Goal: Information Seeking & Learning: Learn about a topic

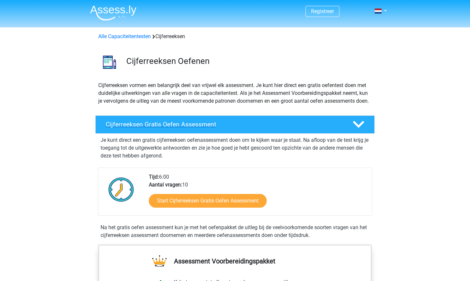
click at [165, 128] on h4 "Cijferreeksen Gratis Oefen Assessment" at bounding box center [224, 125] width 236 height 8
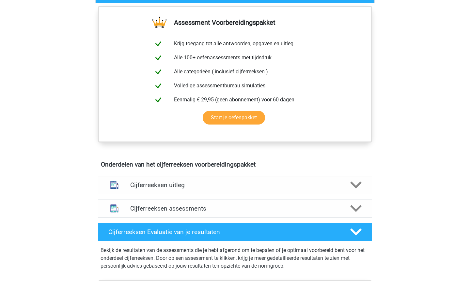
scroll to position [144, 0]
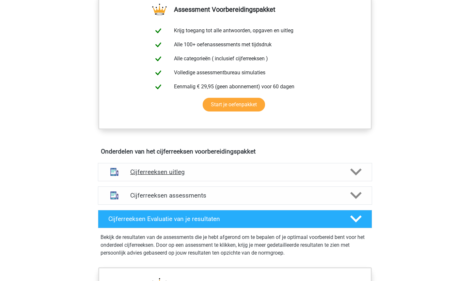
click at [223, 182] on div "Cijferreeksen uitleg" at bounding box center [235, 172] width 274 height 18
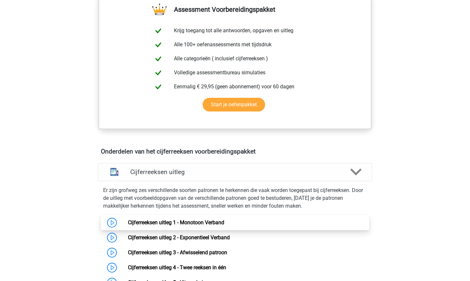
click at [202, 226] on link "Cijferreeksen uitleg 1 - Monotoon Verband" at bounding box center [176, 223] width 96 height 6
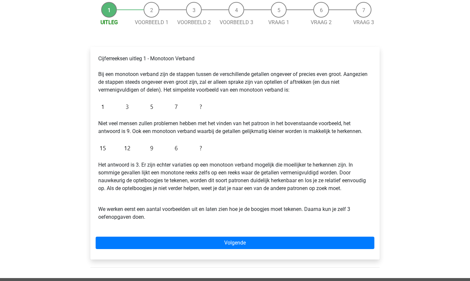
scroll to position [78, 0]
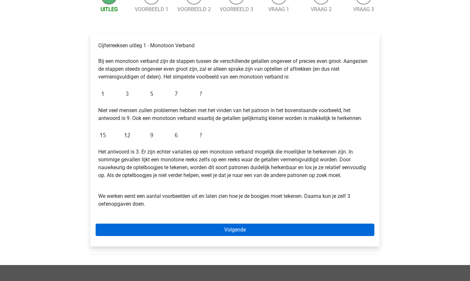
click at [217, 235] on link "Volgende" at bounding box center [235, 230] width 279 height 12
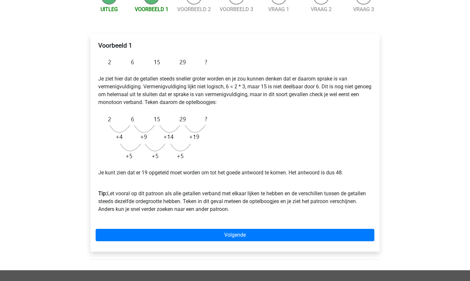
scroll to position [91, 0]
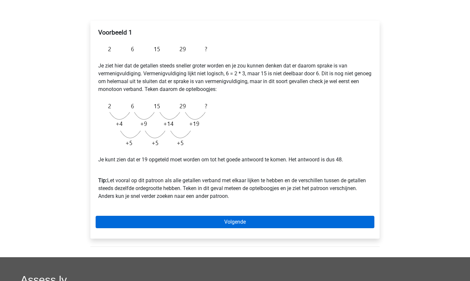
click at [220, 221] on link "Volgende" at bounding box center [235, 222] width 279 height 12
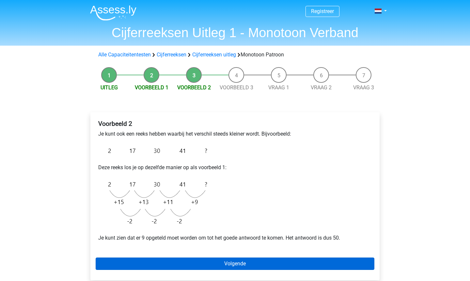
click at [236, 260] on link "Volgende" at bounding box center [235, 264] width 279 height 12
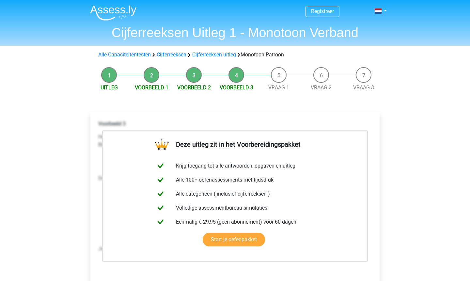
click at [379, 117] on div "Deze uitleg zit in het Voorbereidingspakket Krijg toegang tot alle antwoorden, …" at bounding box center [234, 215] width 289 height 206
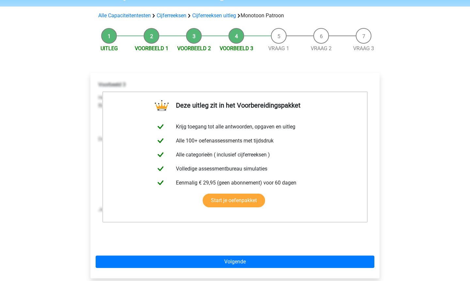
scroll to position [52, 0]
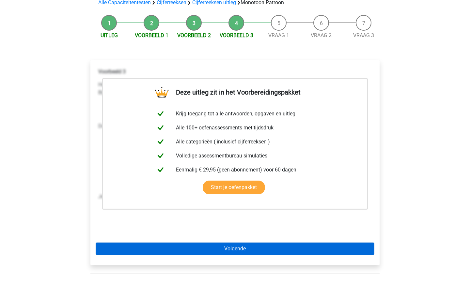
click at [318, 250] on link "Volgende" at bounding box center [235, 249] width 279 height 12
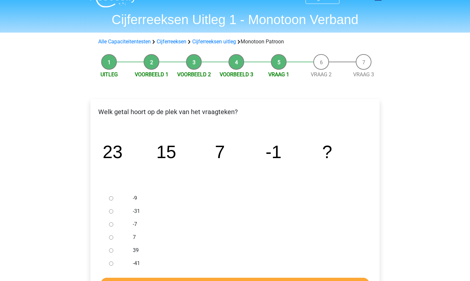
scroll to position [26, 0]
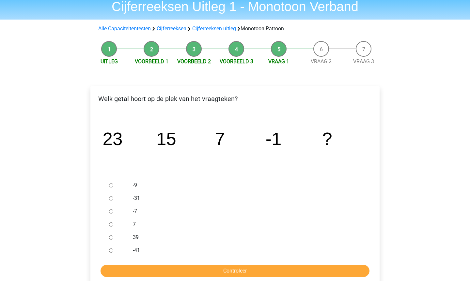
click at [112, 188] on input "-9" at bounding box center [111, 185] width 4 height 4
radio input "true"
click at [127, 268] on input "Controleer" at bounding box center [235, 271] width 269 height 12
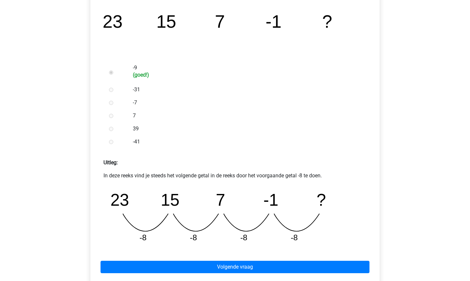
scroll to position [157, 0]
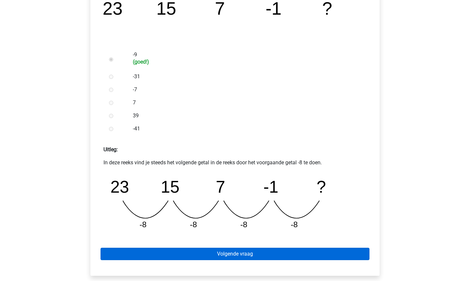
click at [208, 255] on link "Volgende vraag" at bounding box center [235, 254] width 269 height 12
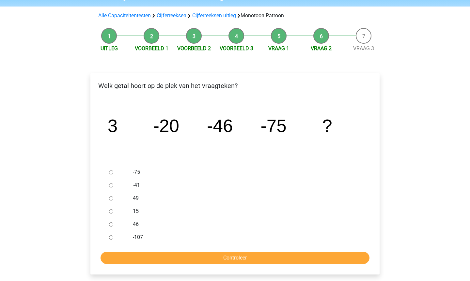
scroll to position [52, 0]
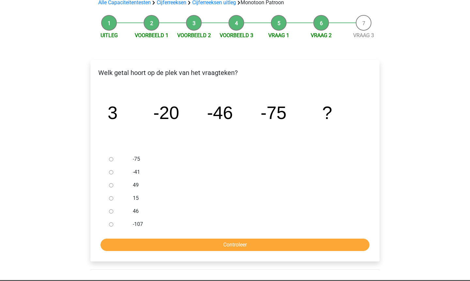
click at [108, 226] on div at bounding box center [117, 224] width 22 height 13
click at [110, 226] on input "-107" at bounding box center [111, 225] width 4 height 4
radio input "true"
click at [130, 247] on input "Controleer" at bounding box center [235, 245] width 269 height 12
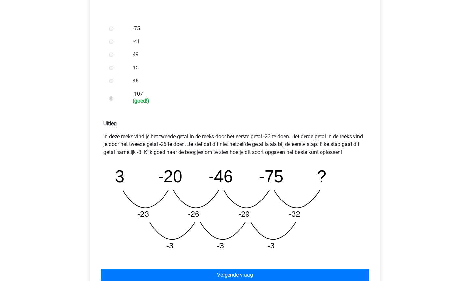
scroll to position [196, 0]
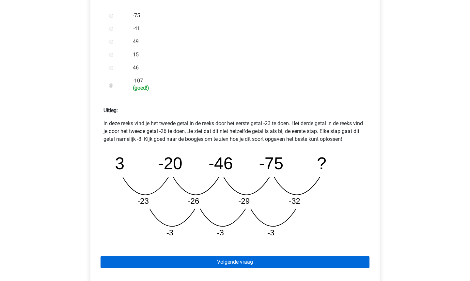
click at [173, 264] on link "Volgende vraag" at bounding box center [235, 262] width 269 height 12
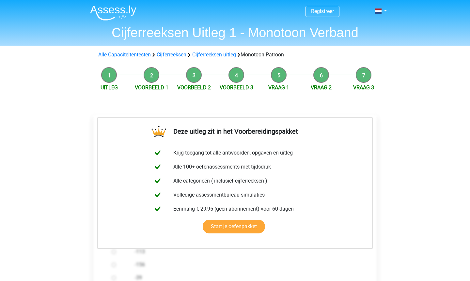
click at [396, 100] on div "Registreer Nederlands English" at bounding box center [235, 257] width 470 height 514
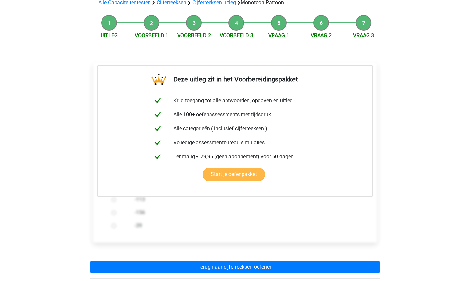
scroll to position [65, 0]
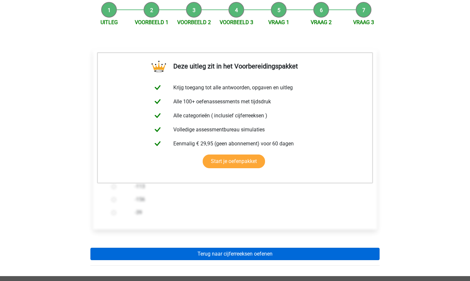
click at [165, 255] on link "Terug naar cijferreeksen oefenen" at bounding box center [234, 254] width 289 height 12
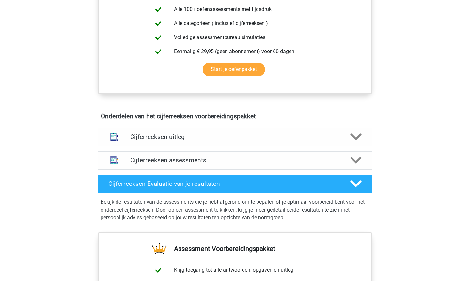
scroll to position [300, 0]
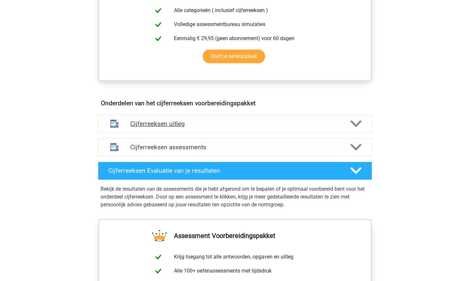
click at [229, 128] on h4 "Cijferreeksen uitleg" at bounding box center [235, 124] width 210 height 8
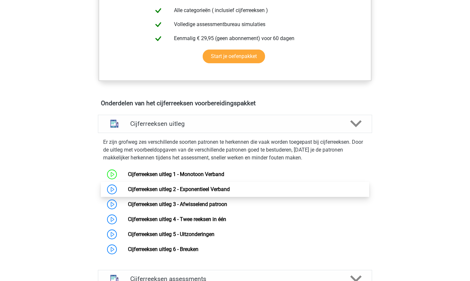
click at [185, 193] on link "Cijferreeksen uitleg 2 - Exponentieel Verband" at bounding box center [179, 189] width 102 height 6
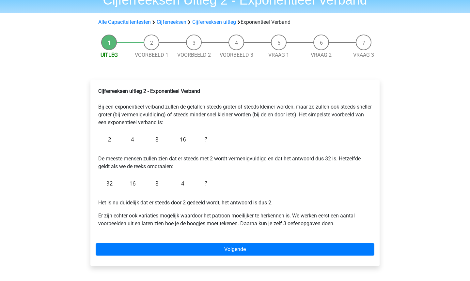
scroll to position [39, 0]
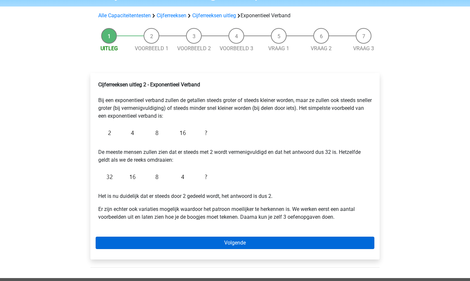
click at [161, 246] on link "Volgende" at bounding box center [235, 243] width 279 height 12
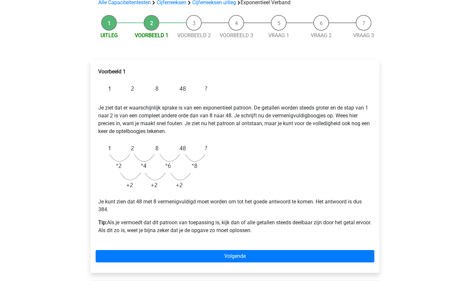
scroll to position [65, 0]
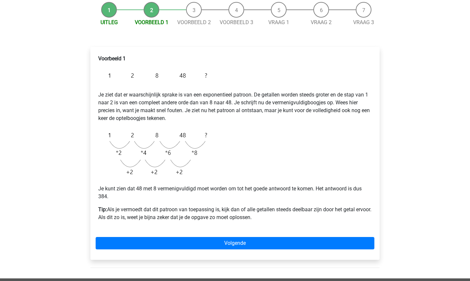
click at [182, 253] on div "Voorbeeld 1 Je ziet dat er waarschijnlijk sprake is van een exponentieel patroo…" at bounding box center [234, 153] width 289 height 213
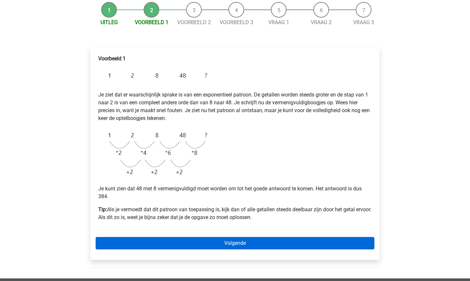
click at [194, 246] on link "Volgende" at bounding box center [235, 243] width 279 height 12
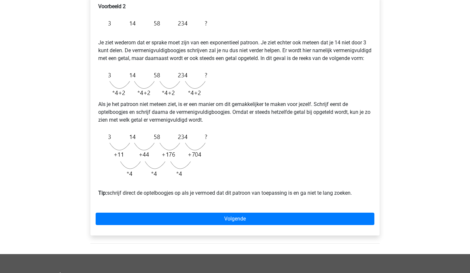
scroll to position [131, 0]
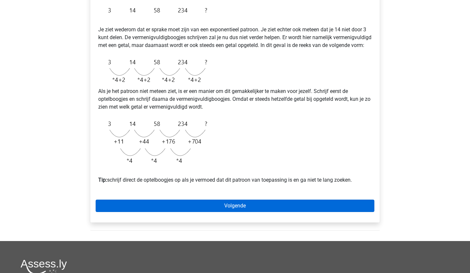
click at [199, 212] on link "Volgende" at bounding box center [235, 206] width 279 height 12
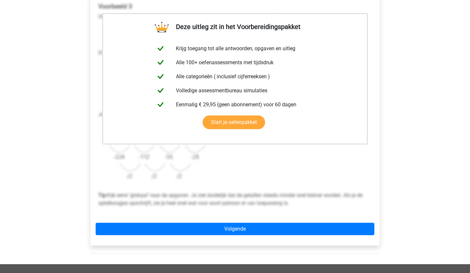
scroll to position [131, 0]
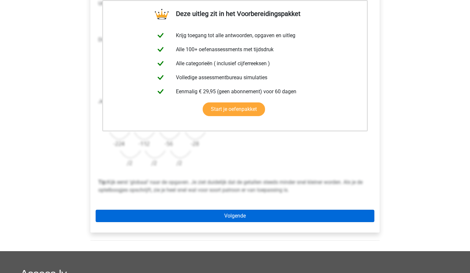
click at [280, 220] on link "Volgende" at bounding box center [235, 216] width 279 height 12
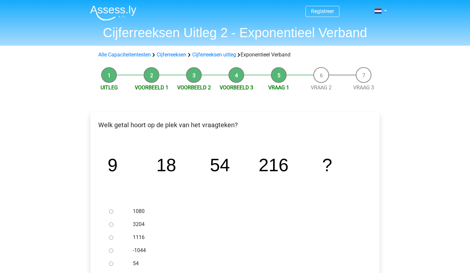
click at [113, 213] on input "1080" at bounding box center [111, 212] width 4 height 4
radio input "true"
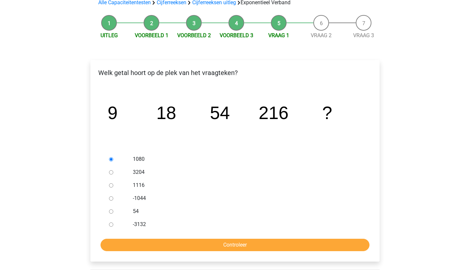
scroll to position [65, 0]
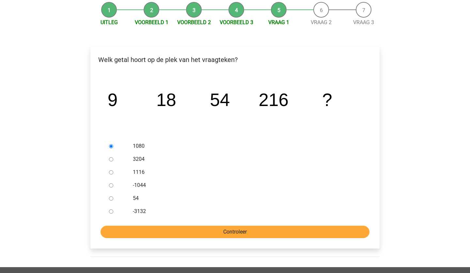
click at [143, 237] on input "Controleer" at bounding box center [235, 232] width 269 height 12
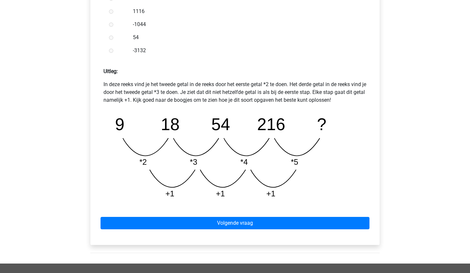
scroll to position [248, 0]
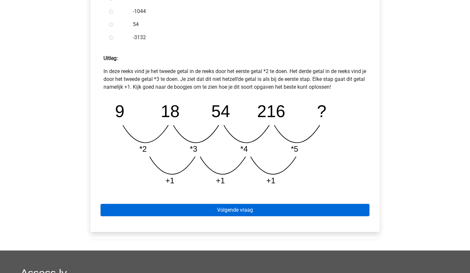
click at [241, 205] on link "Volgende vraag" at bounding box center [235, 210] width 269 height 12
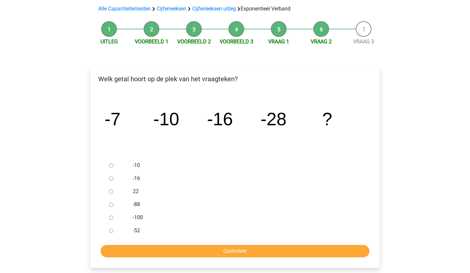
scroll to position [52, 0]
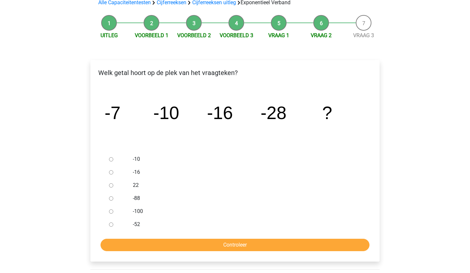
click at [113, 225] on input "-52" at bounding box center [111, 225] width 4 height 4
radio input "true"
click at [122, 243] on input "Controleer" at bounding box center [235, 245] width 269 height 12
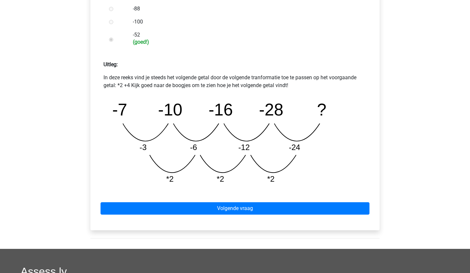
scroll to position [248, 0]
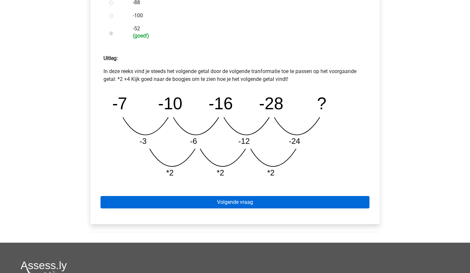
click at [230, 200] on link "Volgende vraag" at bounding box center [235, 202] width 269 height 12
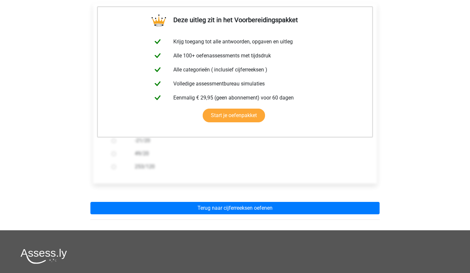
scroll to position [118, 0]
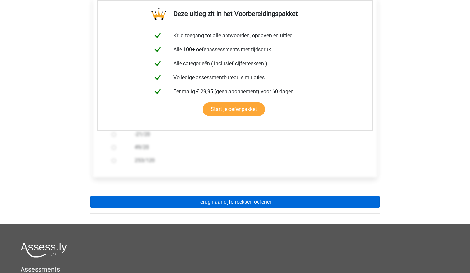
click at [305, 200] on link "Terug naar cijferreeksen oefenen" at bounding box center [234, 202] width 289 height 12
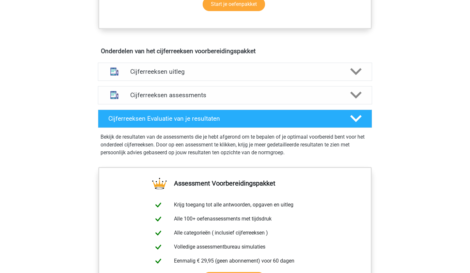
scroll to position [366, 0]
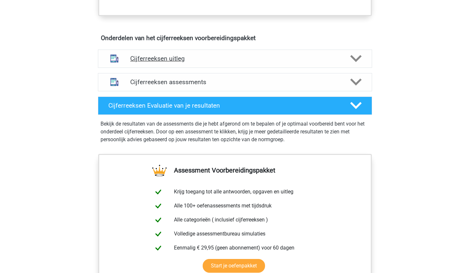
click at [238, 68] on div "Cijferreeksen uitleg" at bounding box center [235, 59] width 274 height 18
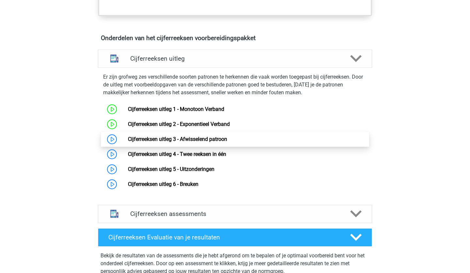
click at [167, 142] on link "Cijferreeksen uitleg 3 - Afwisselend patroon" at bounding box center [177, 139] width 99 height 6
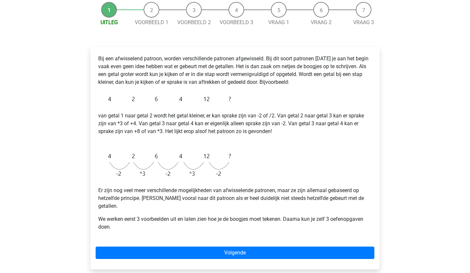
scroll to position [78, 0]
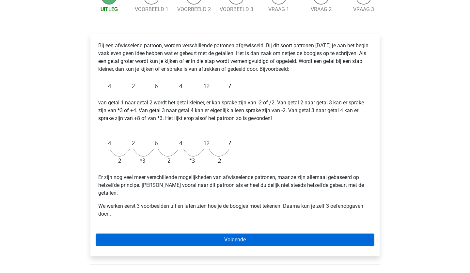
click at [135, 234] on link "Volgende" at bounding box center [235, 240] width 279 height 12
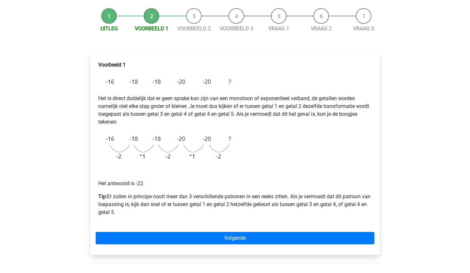
scroll to position [78, 0]
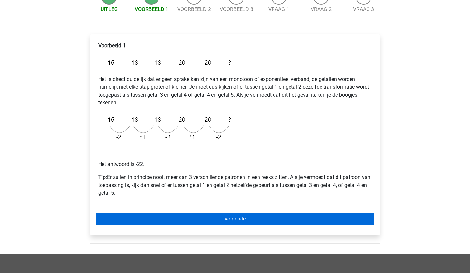
click at [190, 225] on link "Volgende" at bounding box center [235, 219] width 279 height 12
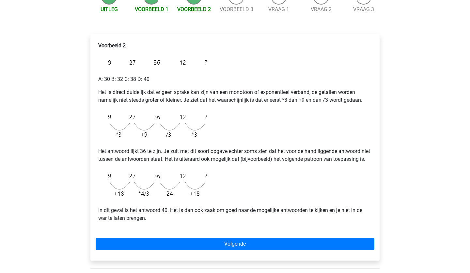
scroll to position [104, 0]
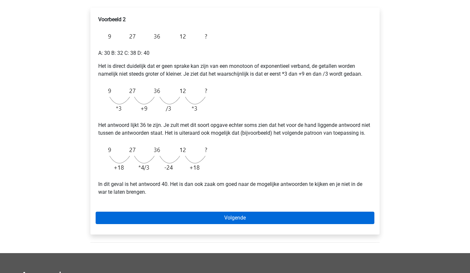
click at [191, 224] on link "Volgende" at bounding box center [235, 218] width 279 height 12
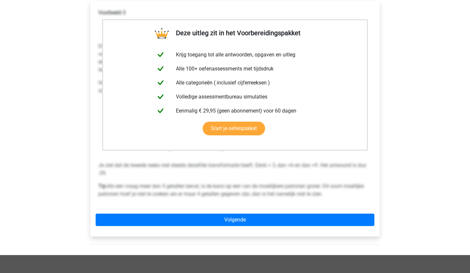
scroll to position [118, 0]
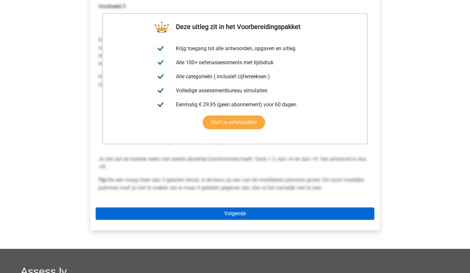
click at [288, 213] on link "Volgende" at bounding box center [235, 214] width 279 height 12
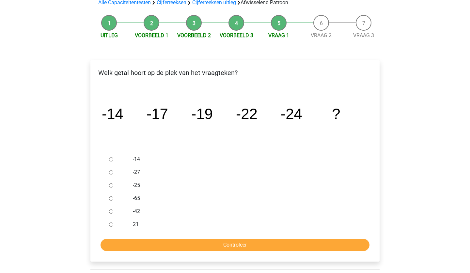
scroll to position [65, 0]
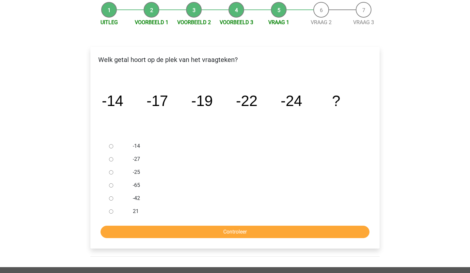
click at [110, 160] on input "-27" at bounding box center [111, 159] width 4 height 4
radio input "true"
click at [131, 235] on input "Controleer" at bounding box center [235, 232] width 269 height 12
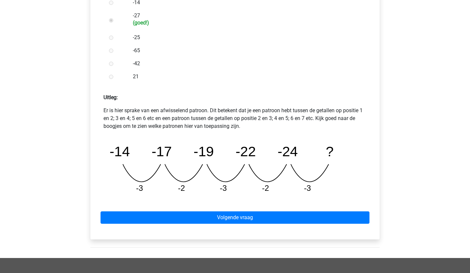
scroll to position [222, 0]
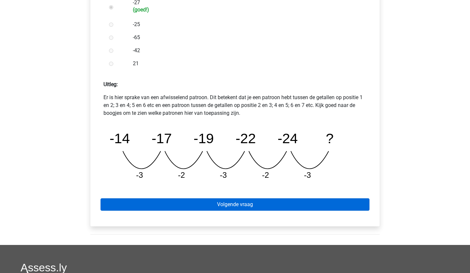
click at [254, 210] on link "Volgende vraag" at bounding box center [235, 204] width 269 height 12
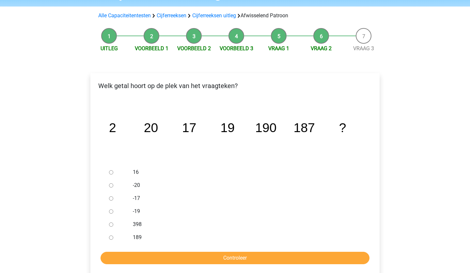
scroll to position [52, 0]
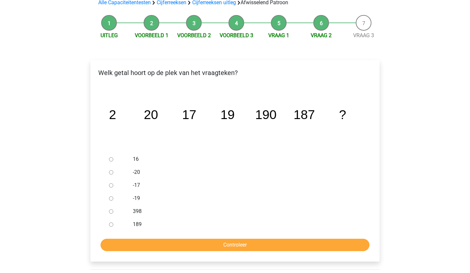
click at [112, 225] on input "189" at bounding box center [111, 225] width 4 height 4
radio input "true"
click at [119, 242] on input "Controleer" at bounding box center [235, 245] width 269 height 12
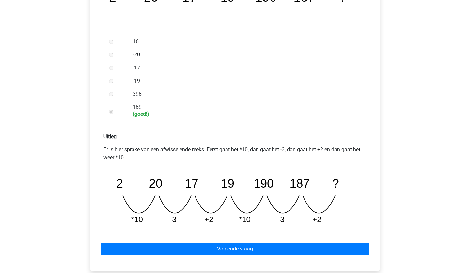
scroll to position [183, 0]
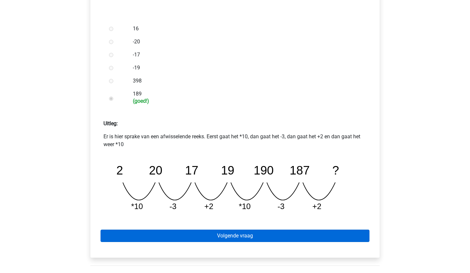
click at [165, 239] on link "Volgende vraag" at bounding box center [235, 236] width 269 height 12
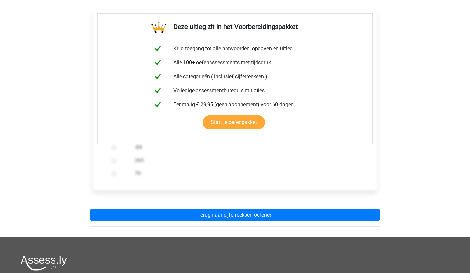
scroll to position [118, 0]
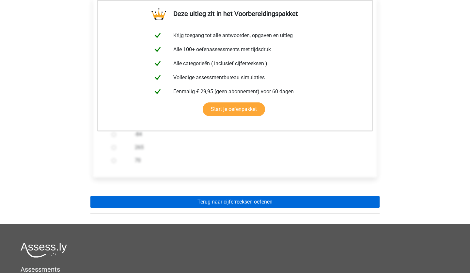
click at [217, 197] on link "Terug naar cijferreeksen oefenen" at bounding box center [234, 202] width 289 height 12
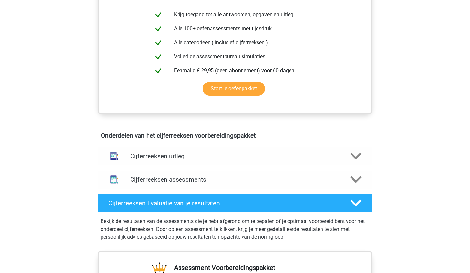
scroll to position [274, 0]
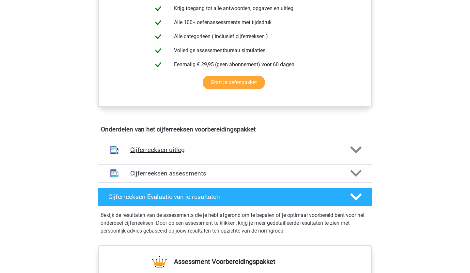
click at [258, 154] on h4 "Cijferreeksen uitleg" at bounding box center [235, 150] width 210 height 8
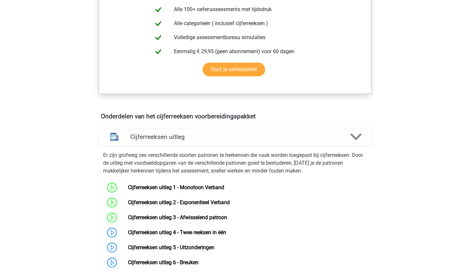
scroll to position [300, 0]
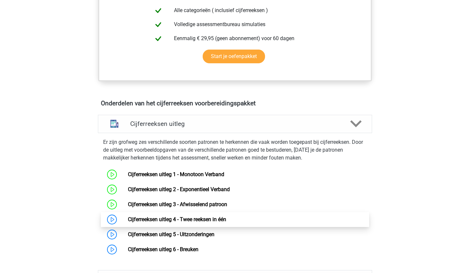
click at [167, 223] on link "Cijferreeksen uitleg 4 - Twee reeksen in één" at bounding box center [177, 219] width 98 height 6
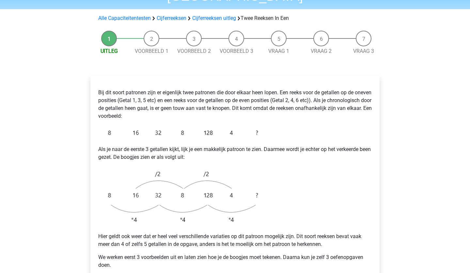
scroll to position [65, 0]
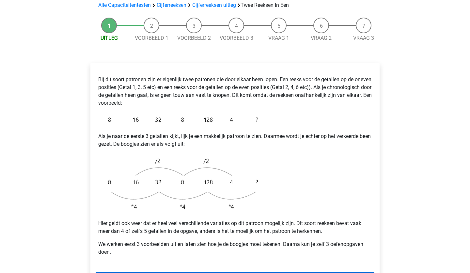
click at [173, 272] on link "Volgende" at bounding box center [235, 278] width 279 height 12
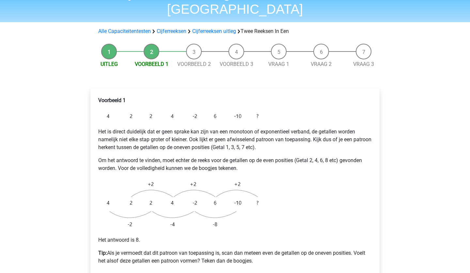
scroll to position [52, 0]
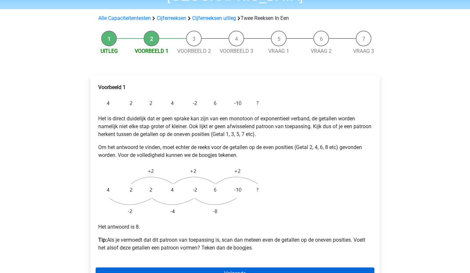
click at [267, 268] on link "Volgende" at bounding box center [235, 274] width 279 height 12
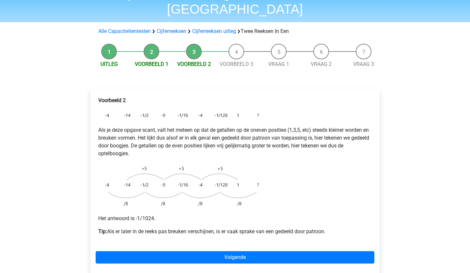
scroll to position [52, 0]
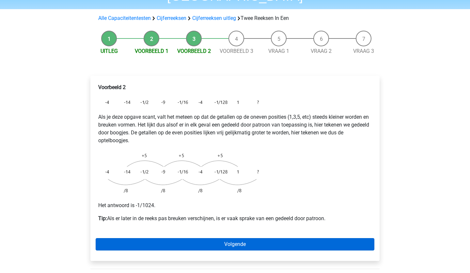
click at [219, 238] on link "Volgende" at bounding box center [235, 244] width 279 height 12
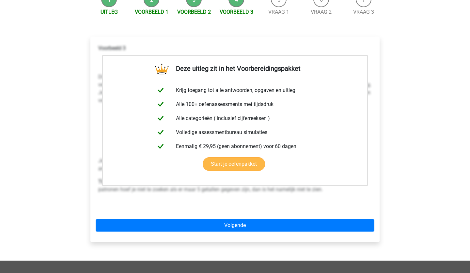
scroll to position [104, 0]
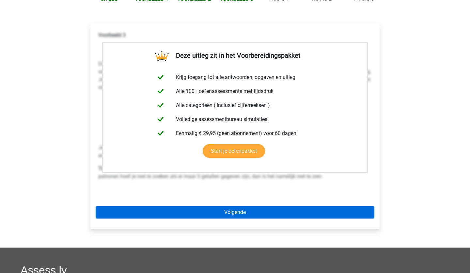
click at [278, 206] on link "Volgende" at bounding box center [235, 212] width 279 height 12
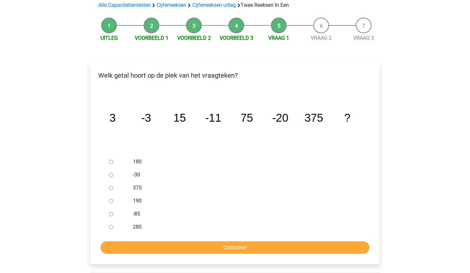
scroll to position [78, 0]
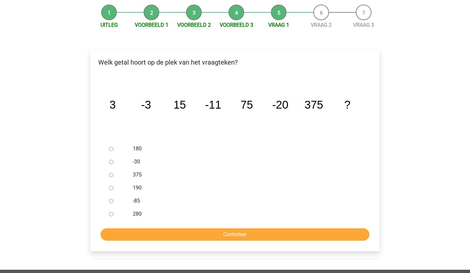
click at [110, 160] on input "-30" at bounding box center [111, 162] width 4 height 4
radio input "true"
click at [180, 229] on input "Controleer" at bounding box center [235, 235] width 269 height 12
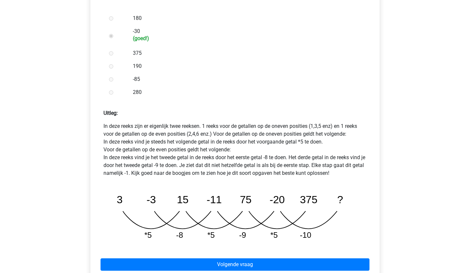
scroll to position [222, 0]
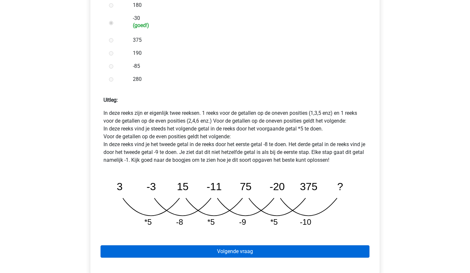
click at [214, 245] on link "Volgende vraag" at bounding box center [235, 251] width 269 height 12
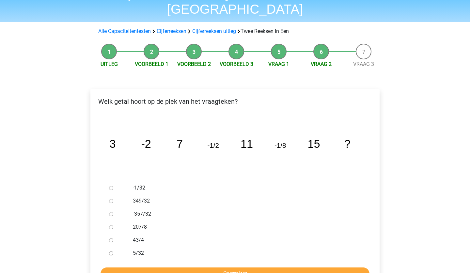
scroll to position [52, 0]
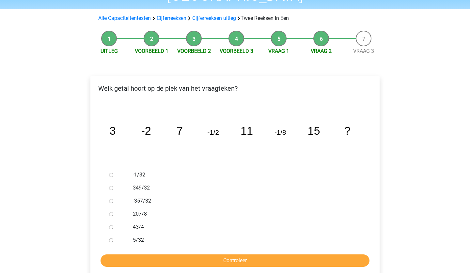
click at [110, 173] on input "-1/32" at bounding box center [111, 175] width 4 height 4
radio input "true"
click at [138, 255] on input "Controleer" at bounding box center [235, 261] width 269 height 12
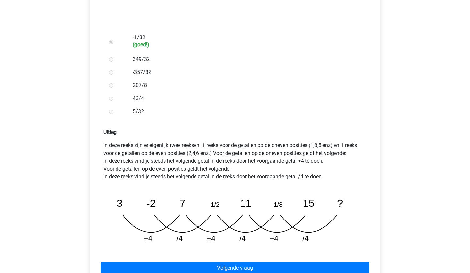
scroll to position [209, 0]
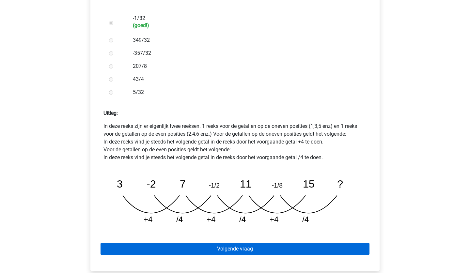
click at [190, 243] on link "Volgende vraag" at bounding box center [235, 249] width 269 height 12
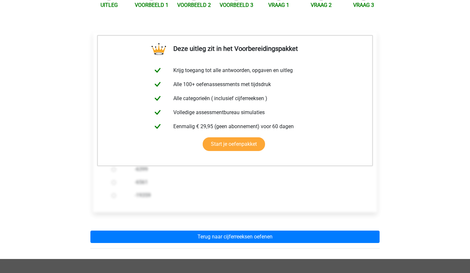
scroll to position [104, 0]
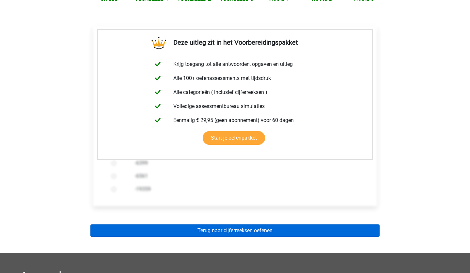
click at [208, 225] on link "Terug naar cijferreeksen oefenen" at bounding box center [234, 231] width 289 height 12
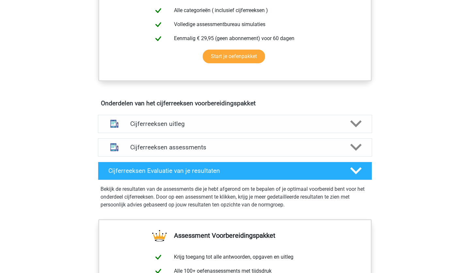
scroll to position [313, 0]
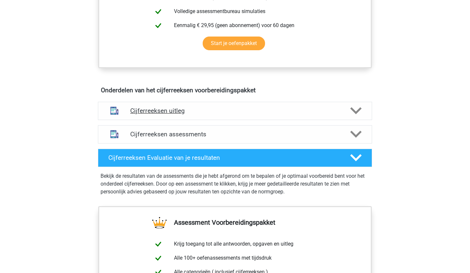
click at [231, 120] on div "Cijferreeksen uitleg" at bounding box center [235, 111] width 274 height 18
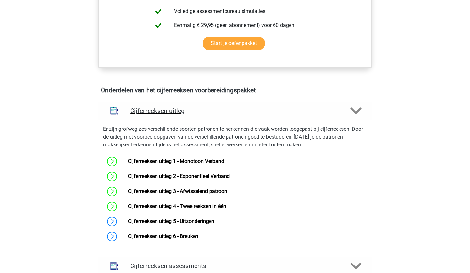
scroll to position [326, 0]
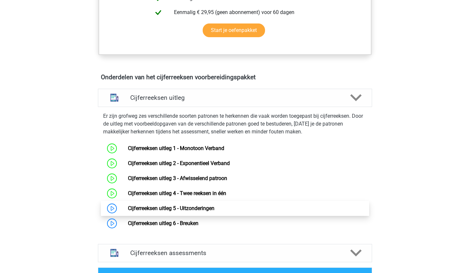
click at [188, 212] on link "Cijferreeksen uitleg 5 - Uitzonderingen" at bounding box center [171, 208] width 87 height 6
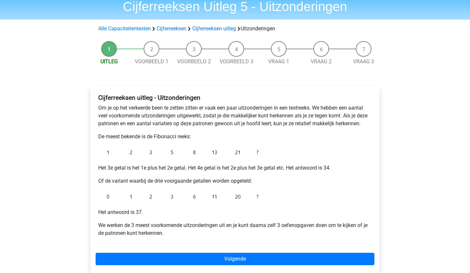
scroll to position [39, 0]
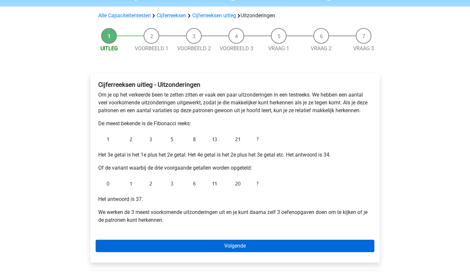
click at [156, 244] on link "Volgende" at bounding box center [235, 246] width 279 height 12
